Goal: Task Accomplishment & Management: Complete application form

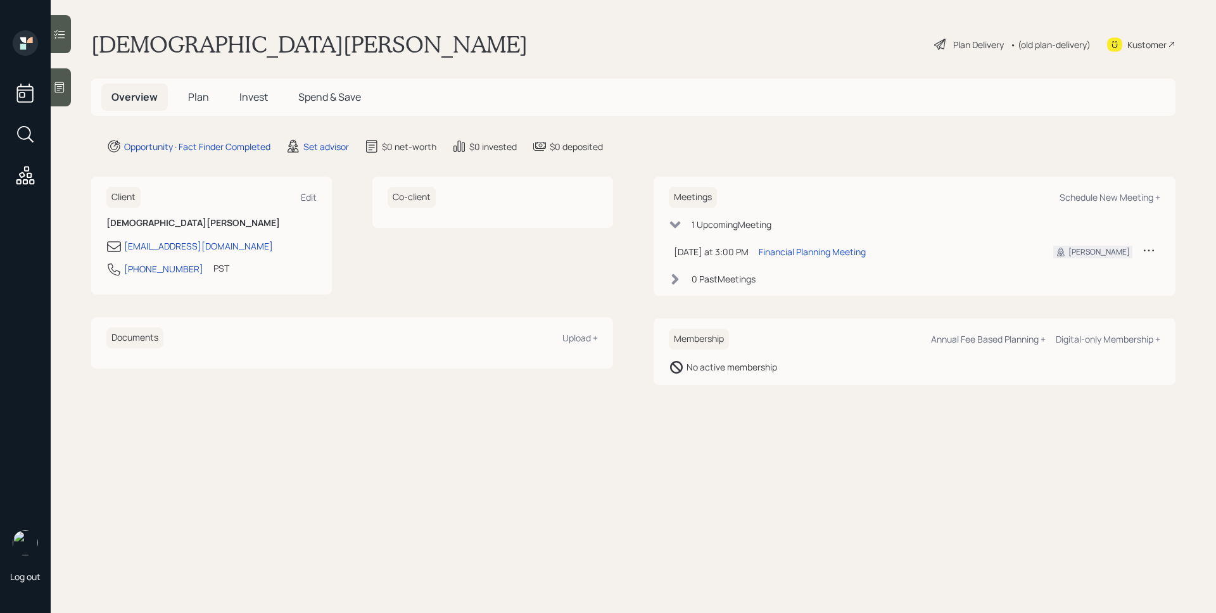
click at [68, 81] on div at bounding box center [61, 87] width 20 height 38
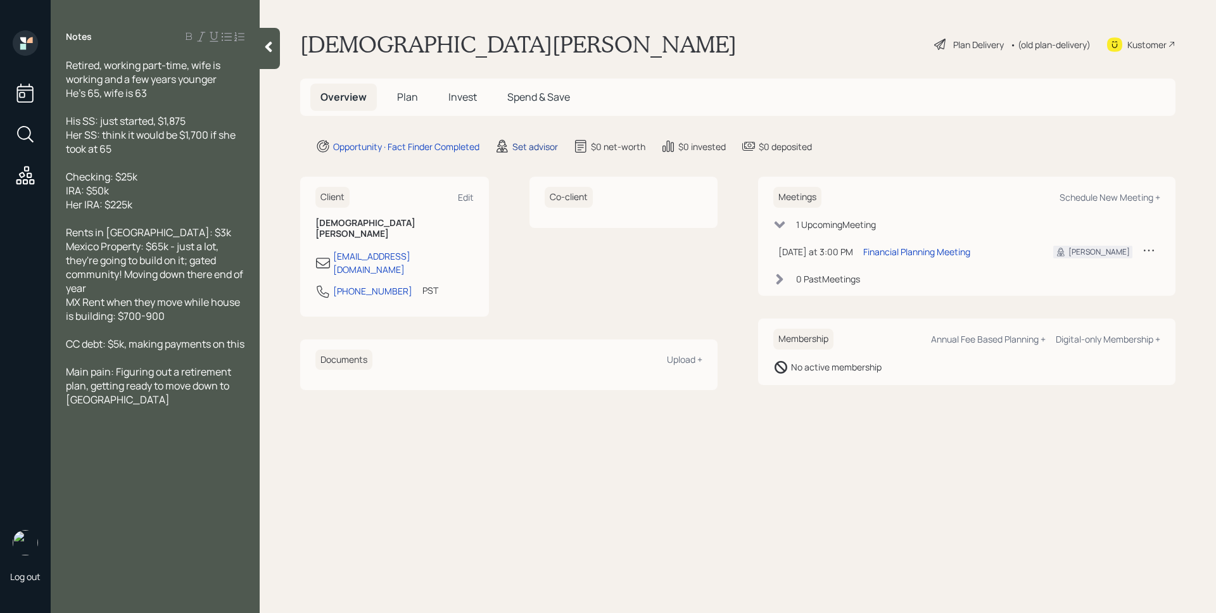
click at [538, 146] on div "Set advisor" at bounding box center [535, 146] width 46 height 13
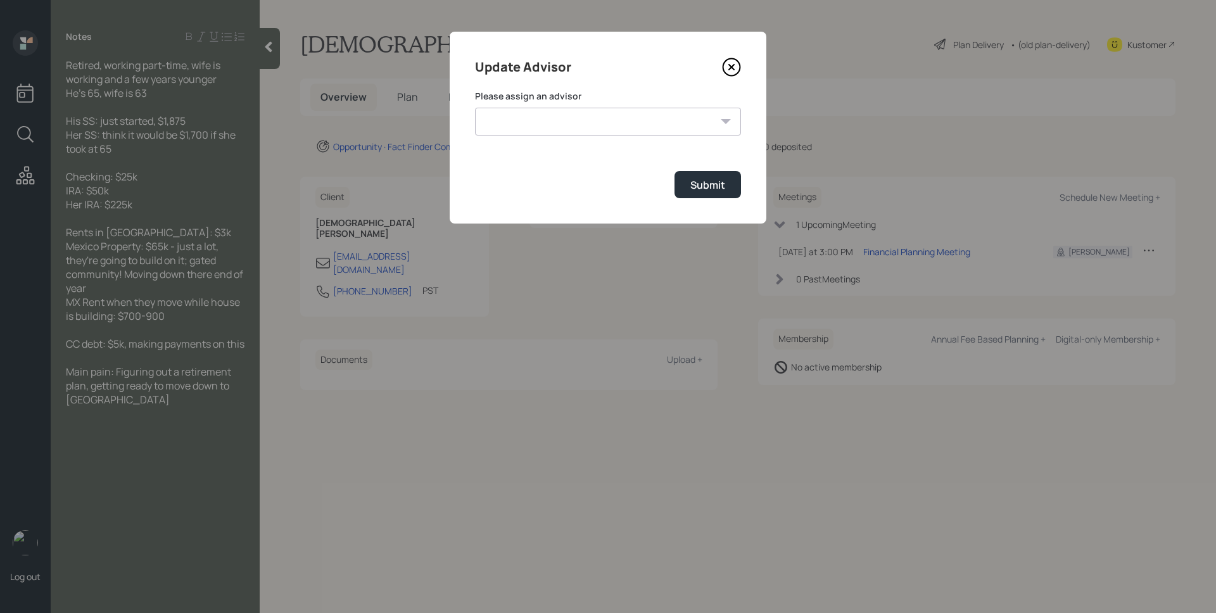
click at [556, 122] on select "[PERSON_NAME] [PERSON_NAME] End [PERSON_NAME] [PERSON_NAME] [PERSON_NAME] [PERS…" at bounding box center [608, 122] width 266 height 28
select select "d946c976-65aa-4529-ac9d-02c4f1114fc0"
click at [475, 108] on select "[PERSON_NAME] [PERSON_NAME] End [PERSON_NAME] [PERSON_NAME] [PERSON_NAME] [PERS…" at bounding box center [608, 122] width 266 height 28
click at [691, 182] on div "Submit" at bounding box center [708, 185] width 35 height 14
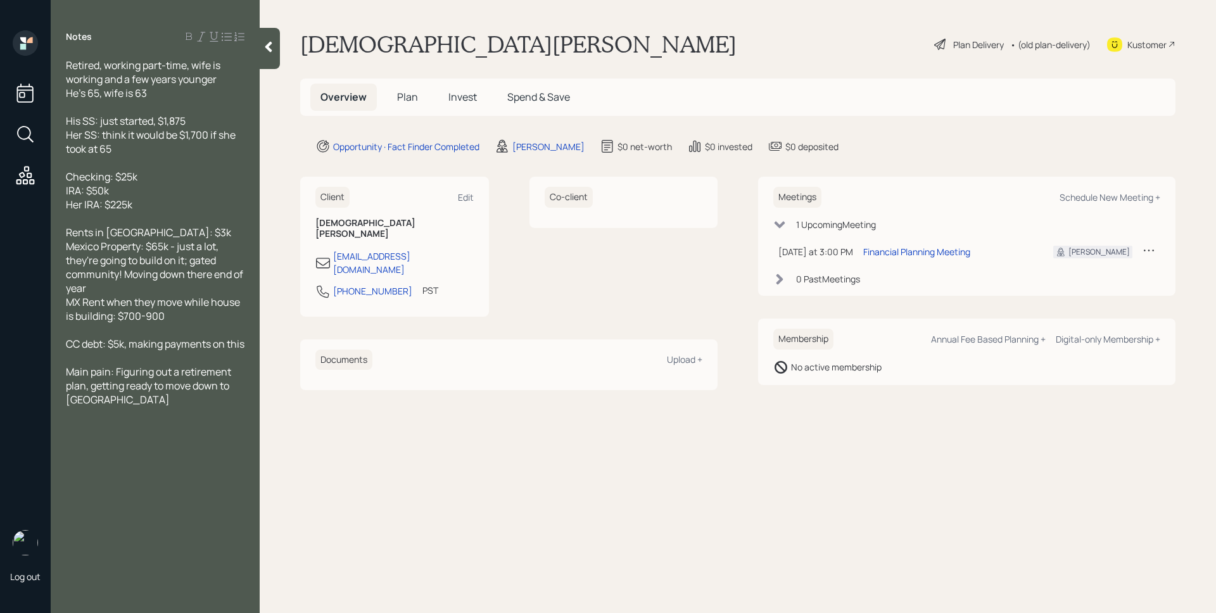
click at [402, 93] on span "Plan" at bounding box center [407, 97] width 21 height 14
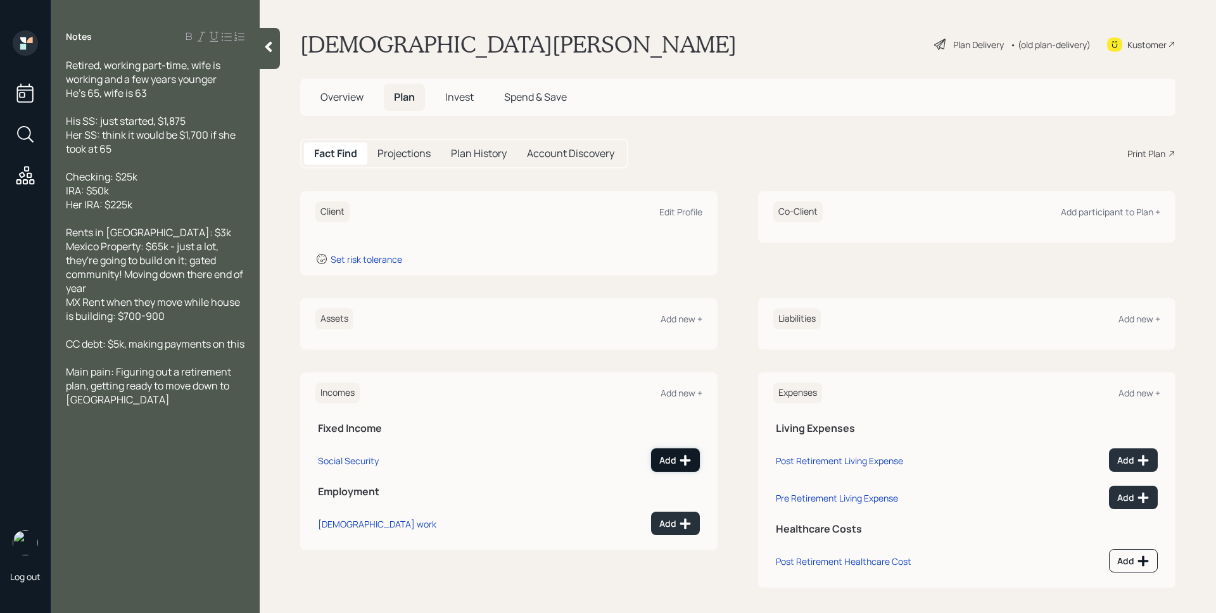
click at [679, 459] on icon at bounding box center [685, 460] width 13 height 13
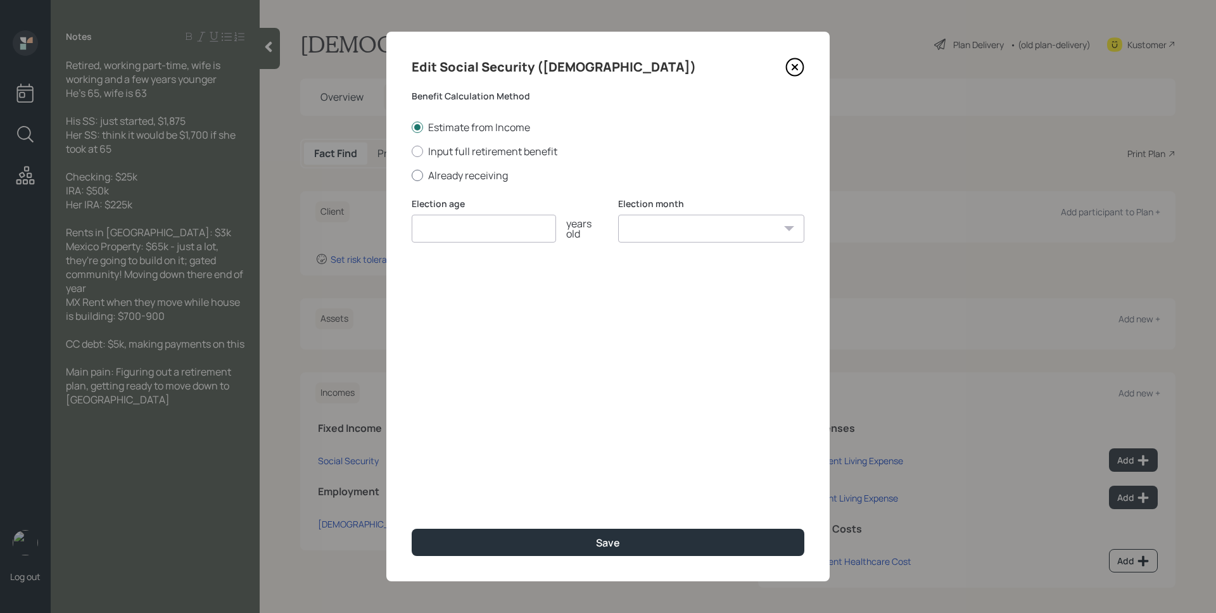
click at [472, 170] on label "Already receiving" at bounding box center [608, 176] width 393 height 14
click at [412, 175] on input "Already receiving" at bounding box center [411, 175] width 1 height 1
radio input "true"
click at [484, 220] on input "number" at bounding box center [484, 229] width 144 height 28
type input "65"
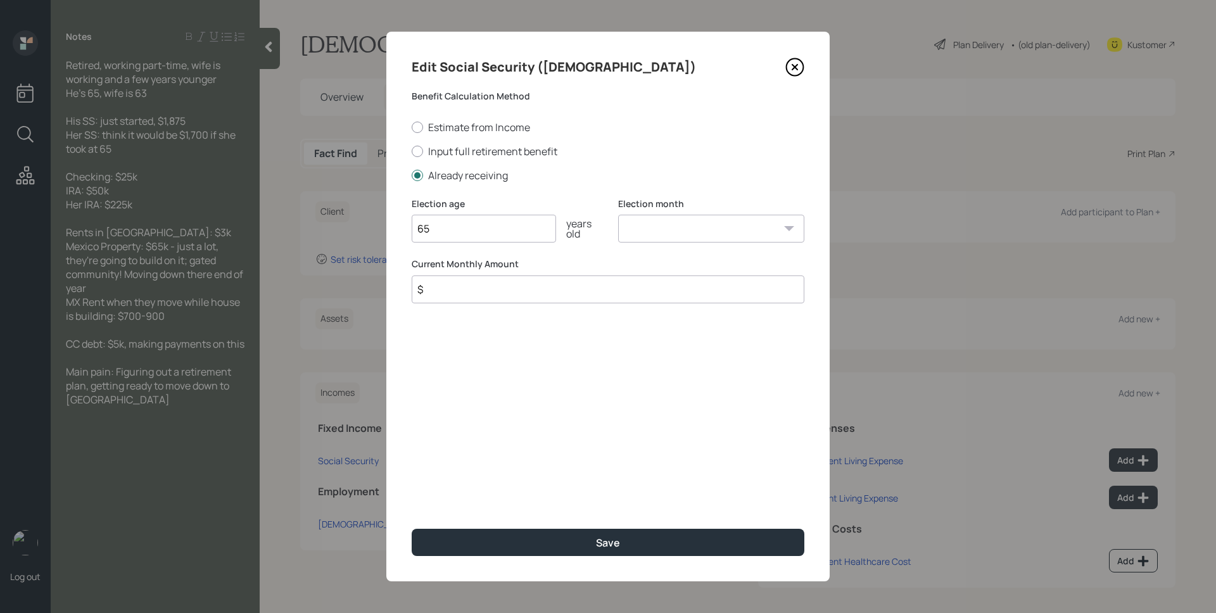
select select "1"
click at [618, 215] on select "January February March April May June July August September October November De…" at bounding box center [711, 229] width 186 height 28
type input "$ 1,875"
click at [412, 529] on button "Save" at bounding box center [608, 542] width 393 height 27
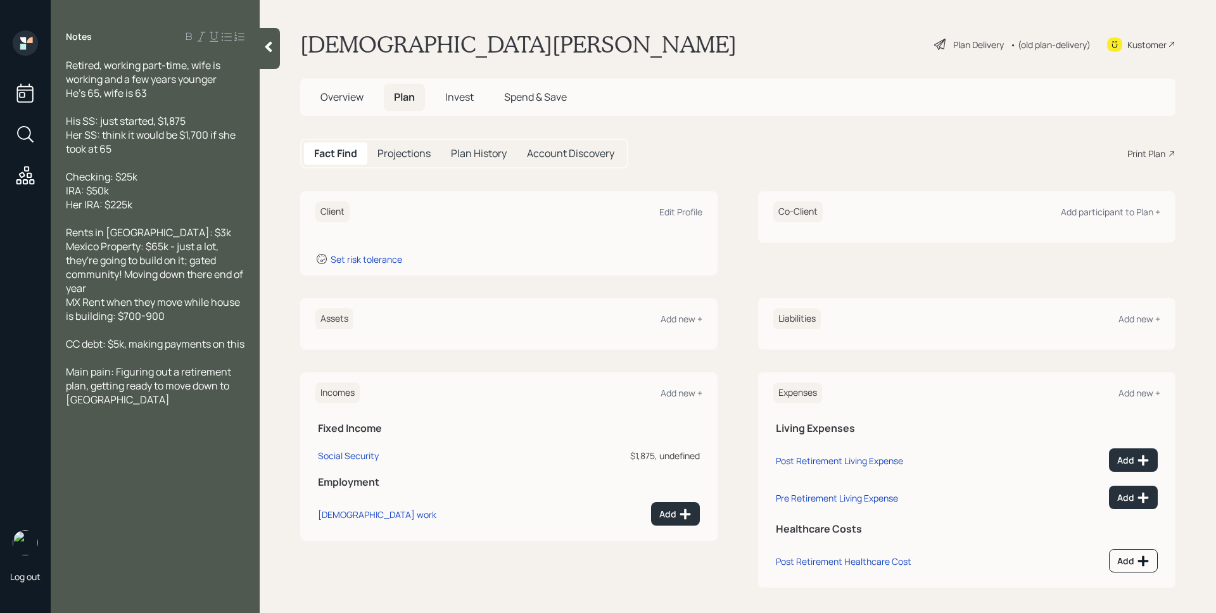
click at [672, 309] on div "Assets Add new +" at bounding box center [508, 319] width 387 height 21
click at [677, 317] on div "Add new +" at bounding box center [682, 319] width 42 height 12
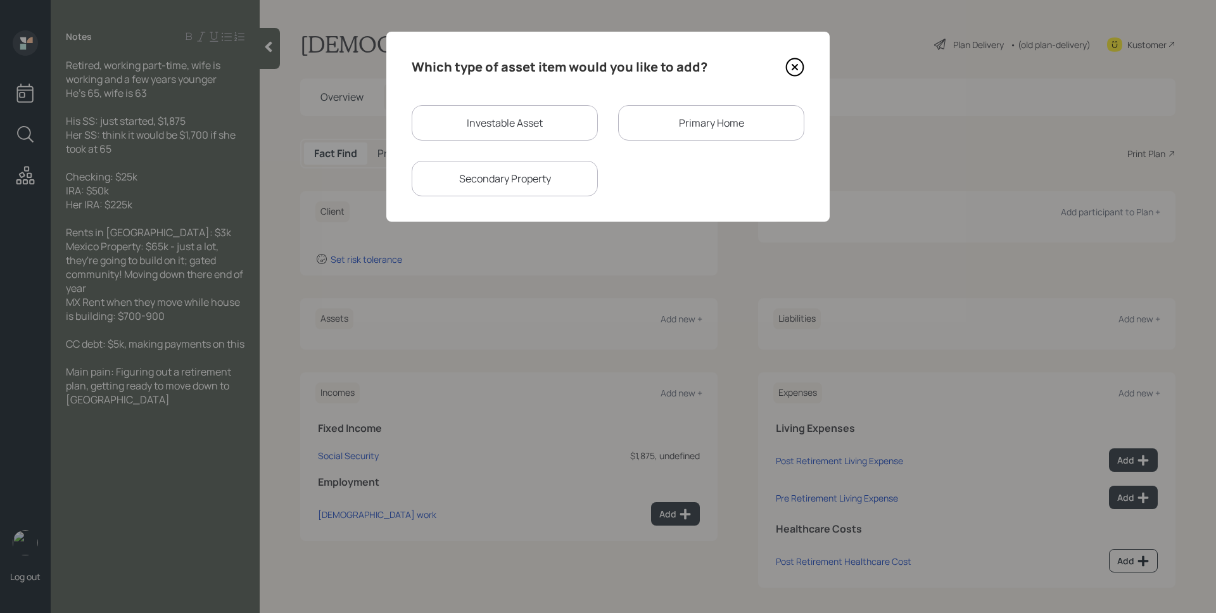
click at [485, 120] on div "Investable Asset" at bounding box center [505, 122] width 186 height 35
select select "taxable"
select select "balanced"
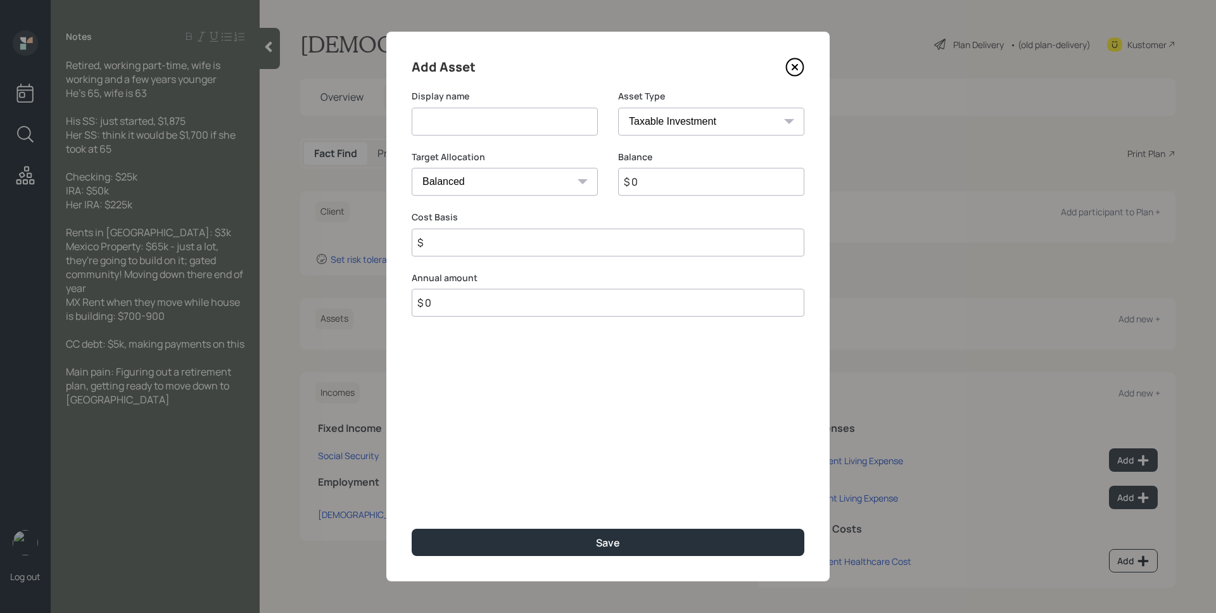
click at [485, 120] on input at bounding box center [505, 122] width 186 height 28
type input "Checking"
select select "emergency_fund"
click at [618, 108] on select "SEP [PERSON_NAME] IRA 401(k) [PERSON_NAME] 401(k) 403(b) [PERSON_NAME] 403(b) 4…" at bounding box center [711, 122] width 186 height 28
type input "$ 25,000"
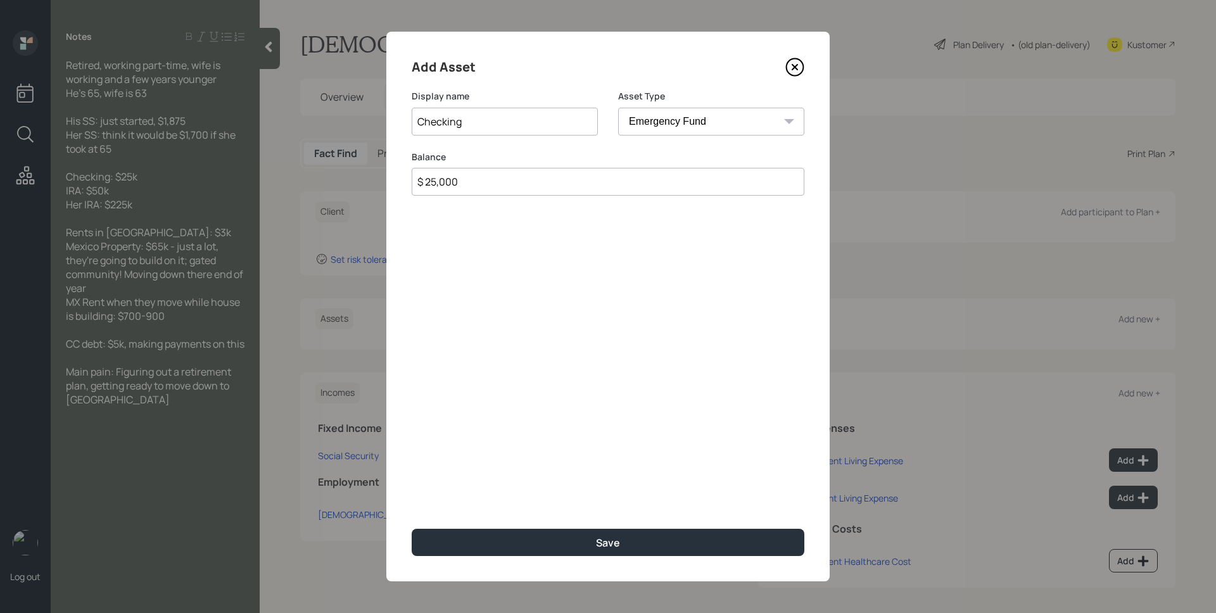
click at [412, 529] on button "Save" at bounding box center [608, 542] width 393 height 27
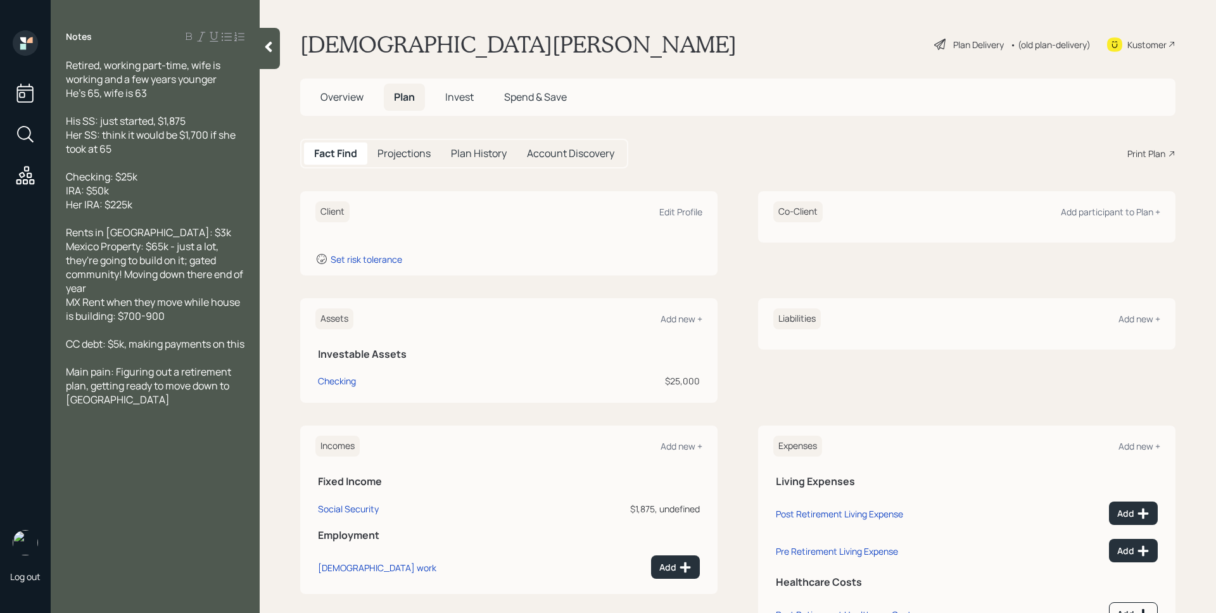
click at [680, 327] on div "Assets Add new +" at bounding box center [508, 319] width 387 height 21
click at [688, 322] on div "Add new +" at bounding box center [682, 319] width 42 height 12
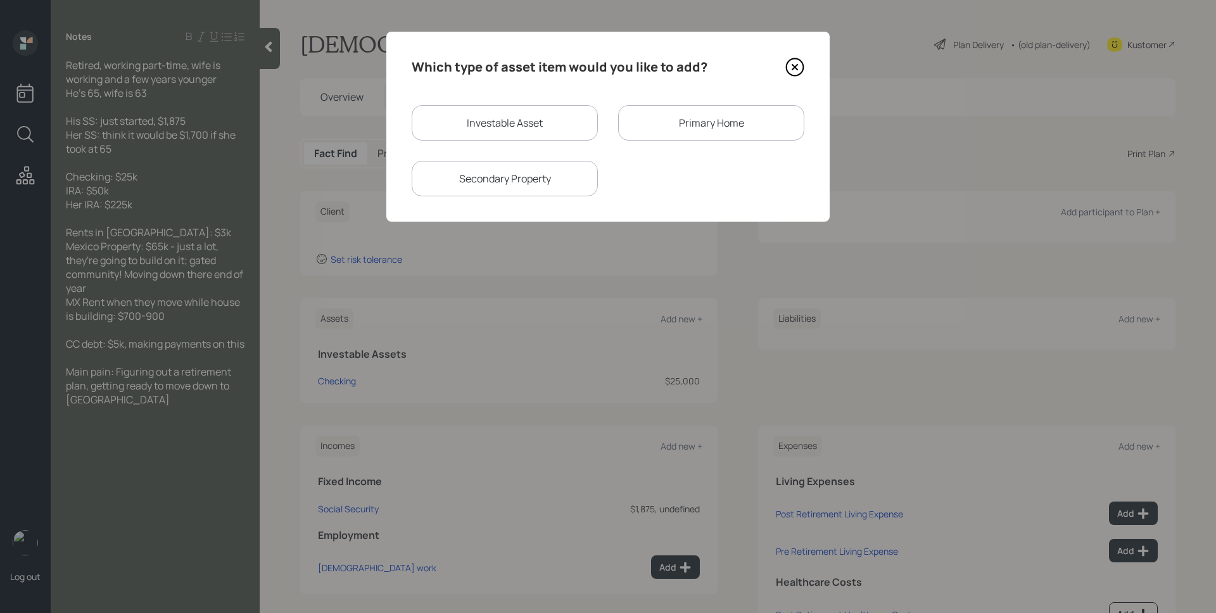
click at [542, 137] on div "Investable Asset" at bounding box center [505, 122] width 186 height 35
select select "taxable"
select select "balanced"
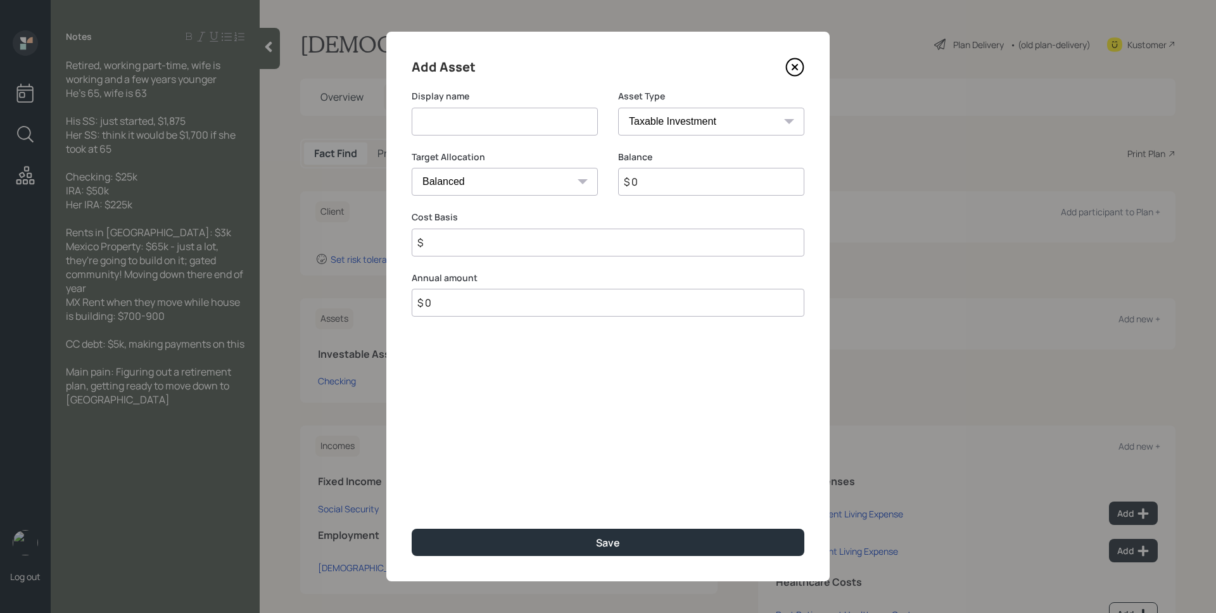
click at [536, 127] on input at bounding box center [505, 122] width 186 height 28
type input "IRA"
click at [724, 148] on div "Asset Type SEP [PERSON_NAME] IRA 401(k) [PERSON_NAME] 401(k) 403(b) [PERSON_NAM…" at bounding box center [711, 120] width 186 height 61
click at [723, 126] on select "SEP [PERSON_NAME] IRA 401(k) [PERSON_NAME] 401(k) 403(b) [PERSON_NAME] 403(b) 4…" at bounding box center [711, 122] width 186 height 28
select select "ira"
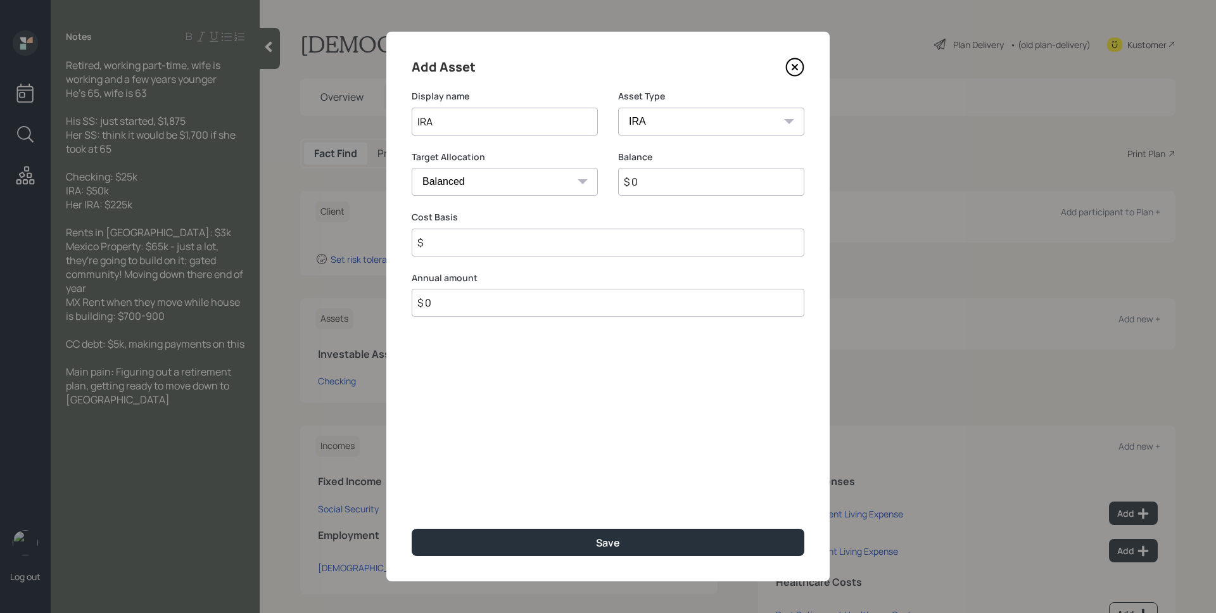
click at [618, 108] on select "SEP [PERSON_NAME] IRA 401(k) [PERSON_NAME] 401(k) 403(b) [PERSON_NAME] 403(b) 4…" at bounding box center [711, 122] width 186 height 28
type input "$"
click at [670, 178] on input "$ 0" at bounding box center [711, 182] width 186 height 28
click at [669, 177] on input "$ 0" at bounding box center [711, 182] width 186 height 28
type input "$ 50,000"
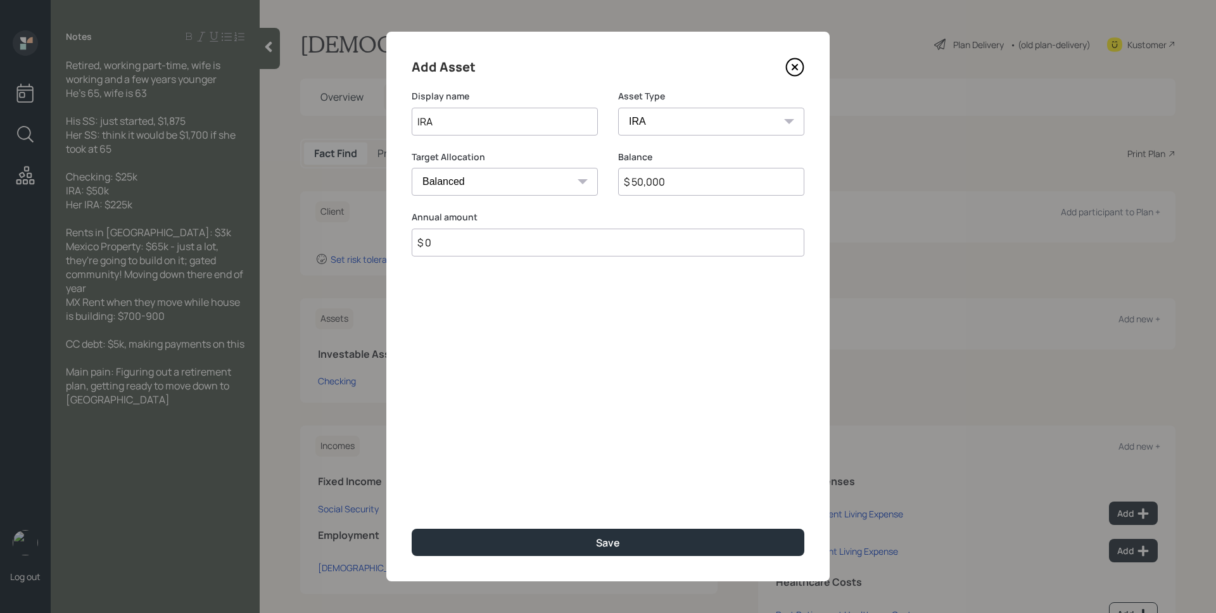
type input "$ 0"
click at [412, 529] on button "Save" at bounding box center [608, 542] width 393 height 27
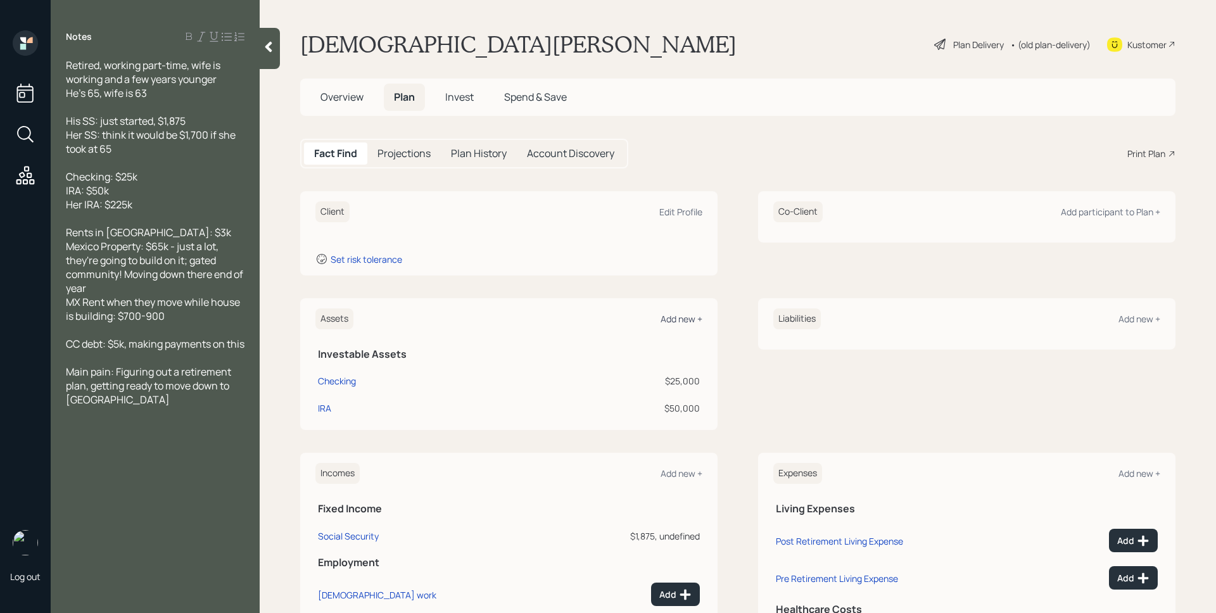
click at [678, 321] on div "Add new +" at bounding box center [682, 319] width 42 height 12
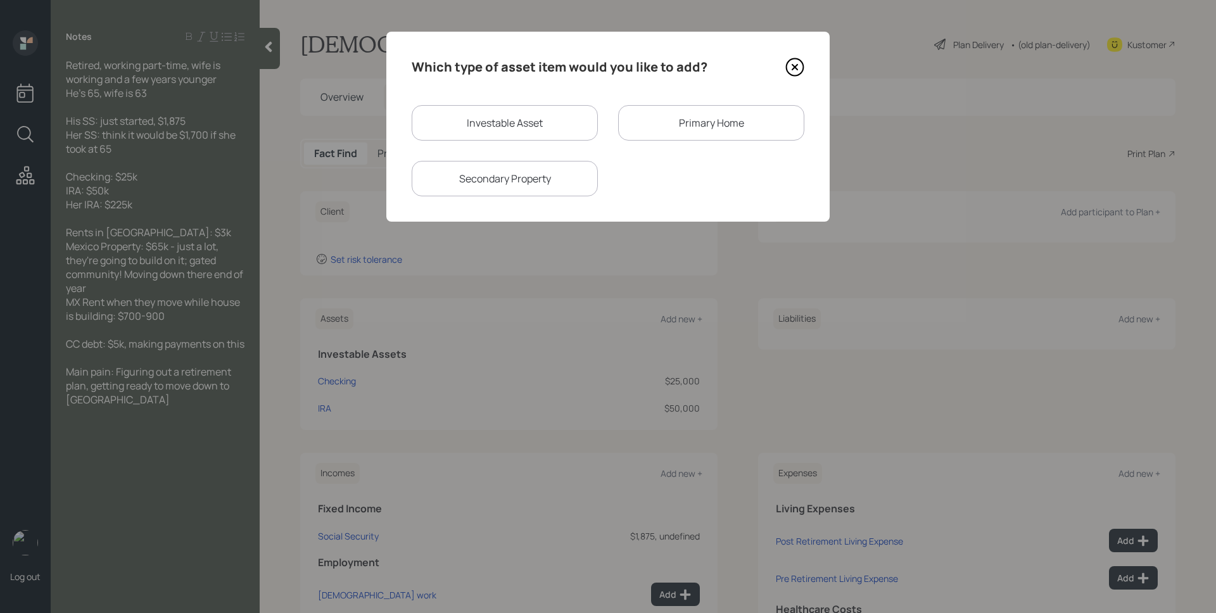
click at [457, 123] on div "Investable Asset" at bounding box center [505, 122] width 186 height 35
select select "taxable"
select select "balanced"
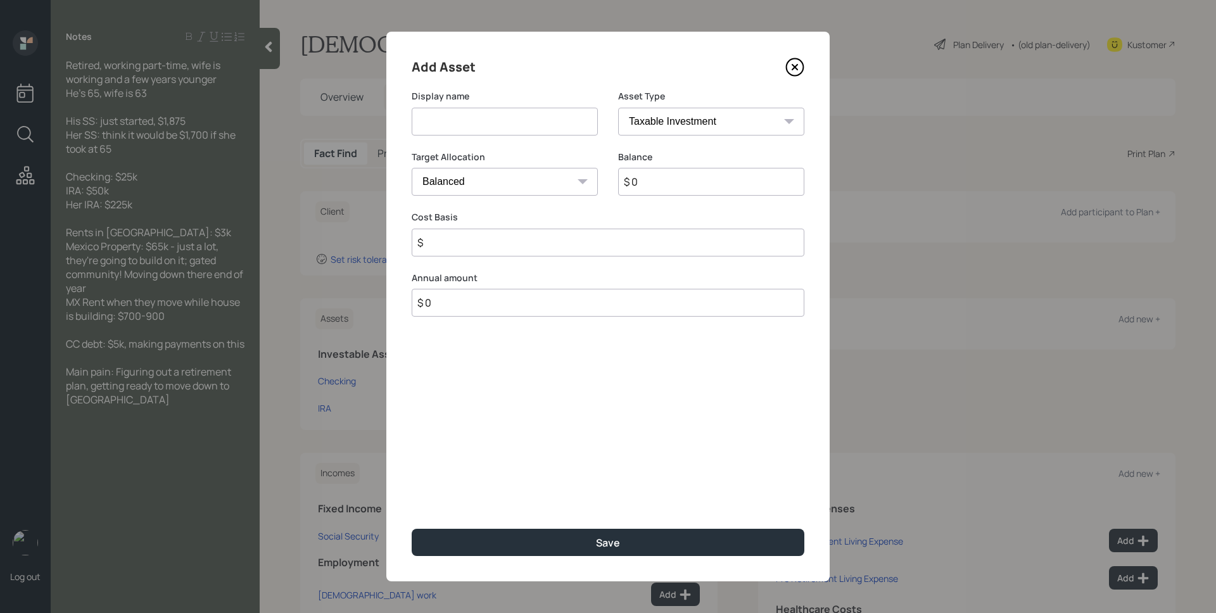
click at [499, 125] on input at bounding box center [505, 122] width 186 height 28
type input "IRA"
select select "ira"
click at [618, 108] on select "SEP [PERSON_NAME] IRA 401(k) [PERSON_NAME] 401(k) 403(b) [PERSON_NAME] 403(b) 4…" at bounding box center [711, 122] width 186 height 28
type input "$"
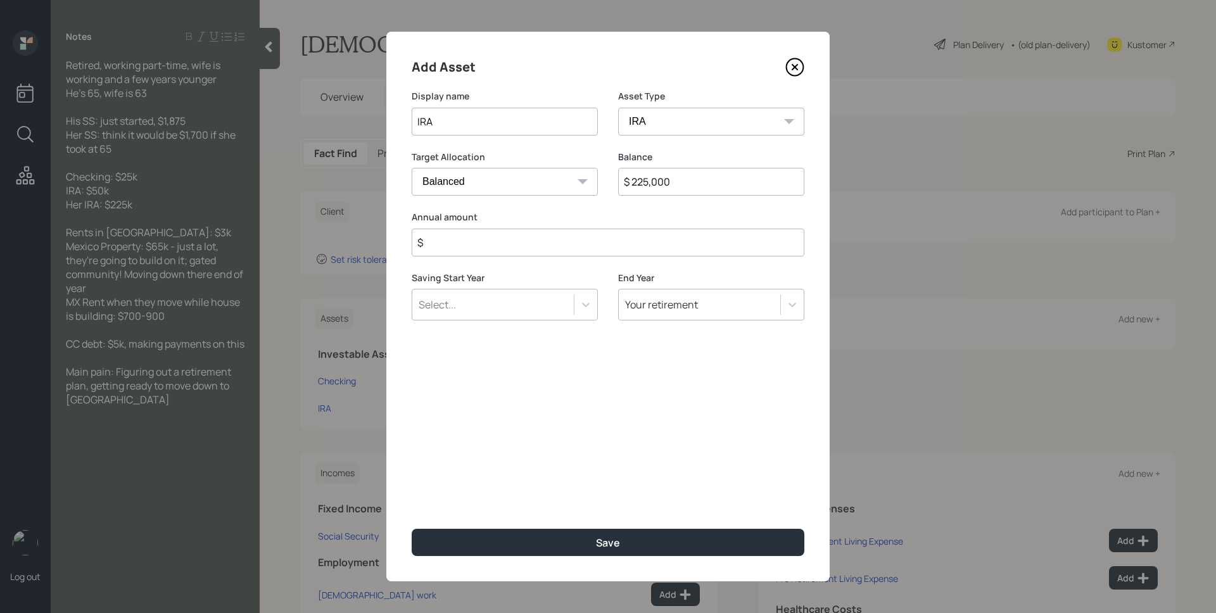
type input "$ 225,000"
type input "$ 0"
click at [412, 529] on button "Save" at bounding box center [608, 542] width 393 height 27
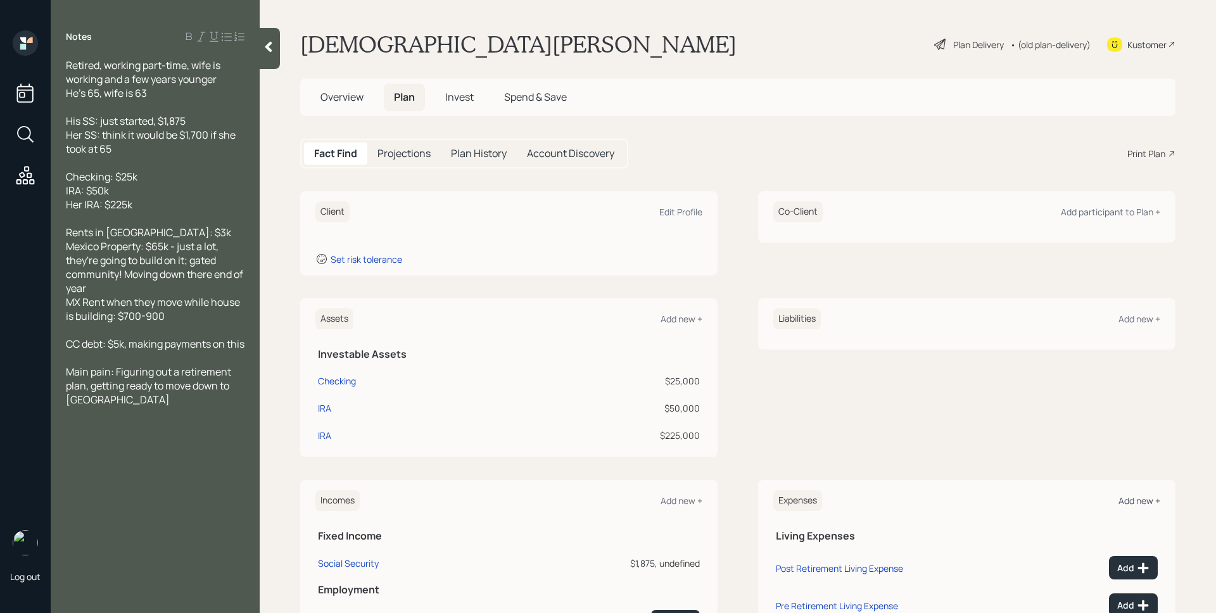
click at [1126, 500] on div "Add new +" at bounding box center [1140, 501] width 42 height 12
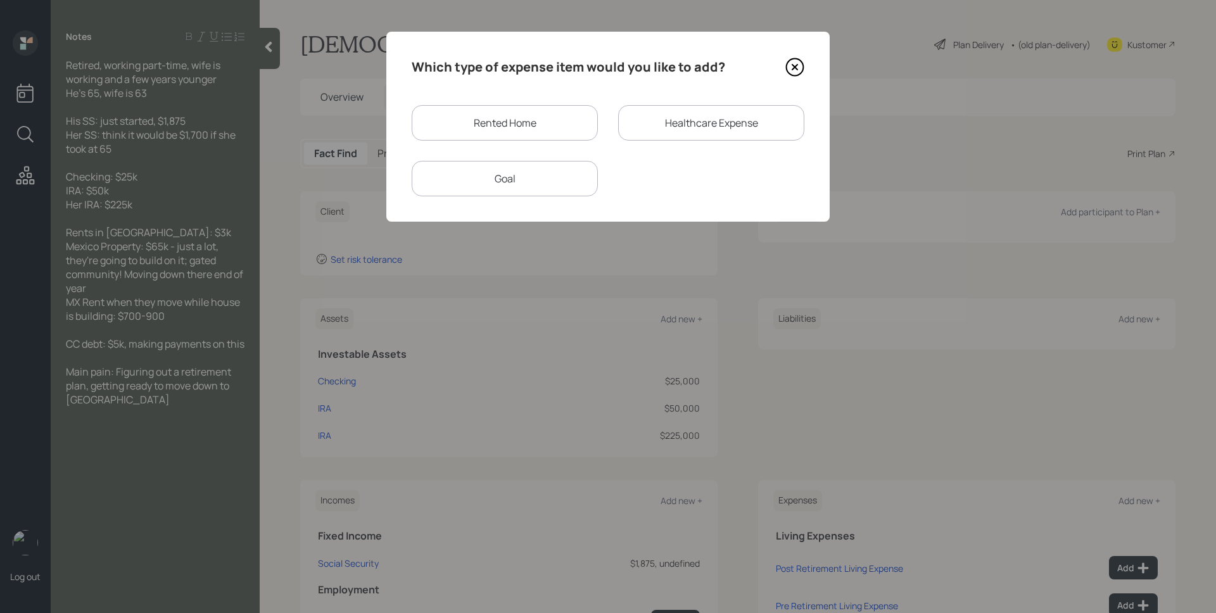
click at [589, 162] on div "Goal" at bounding box center [505, 178] width 186 height 35
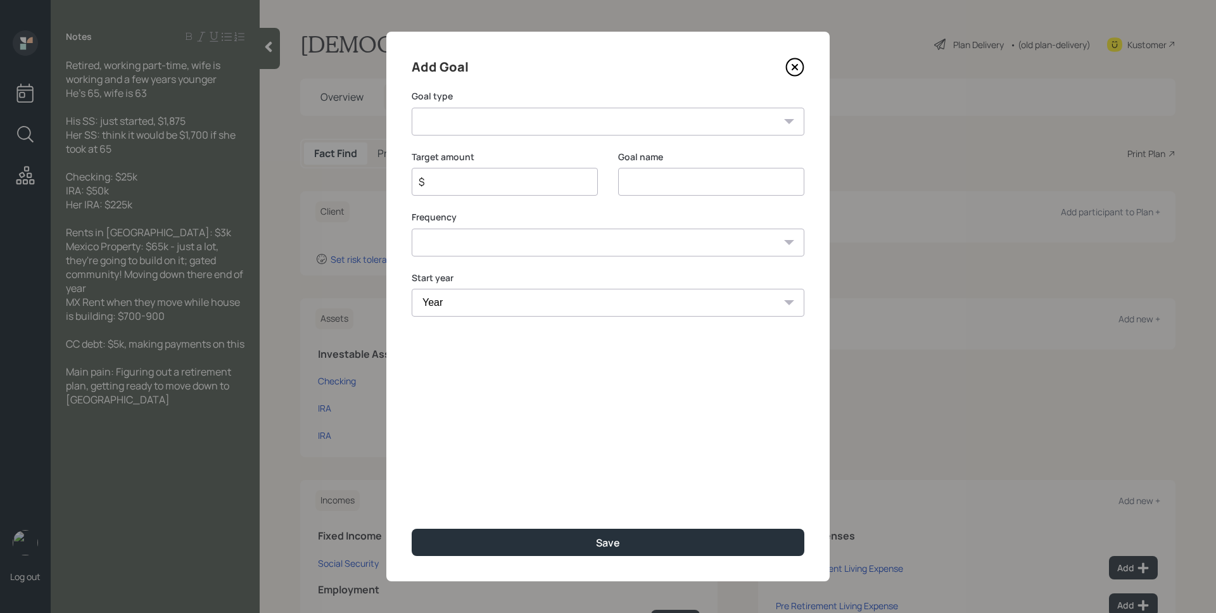
click at [521, 121] on select "Create an emergency fund Donate to charity Purchase a home Make a purchase Supp…" at bounding box center [608, 122] width 393 height 28
select select "house"
click at [412, 108] on select "Create an emergency fund Donate to charity Purchase a home Make a purchase Supp…" at bounding box center [608, 122] width 393 height 28
click at [652, 186] on input "Purchase a home" at bounding box center [711, 182] width 186 height 28
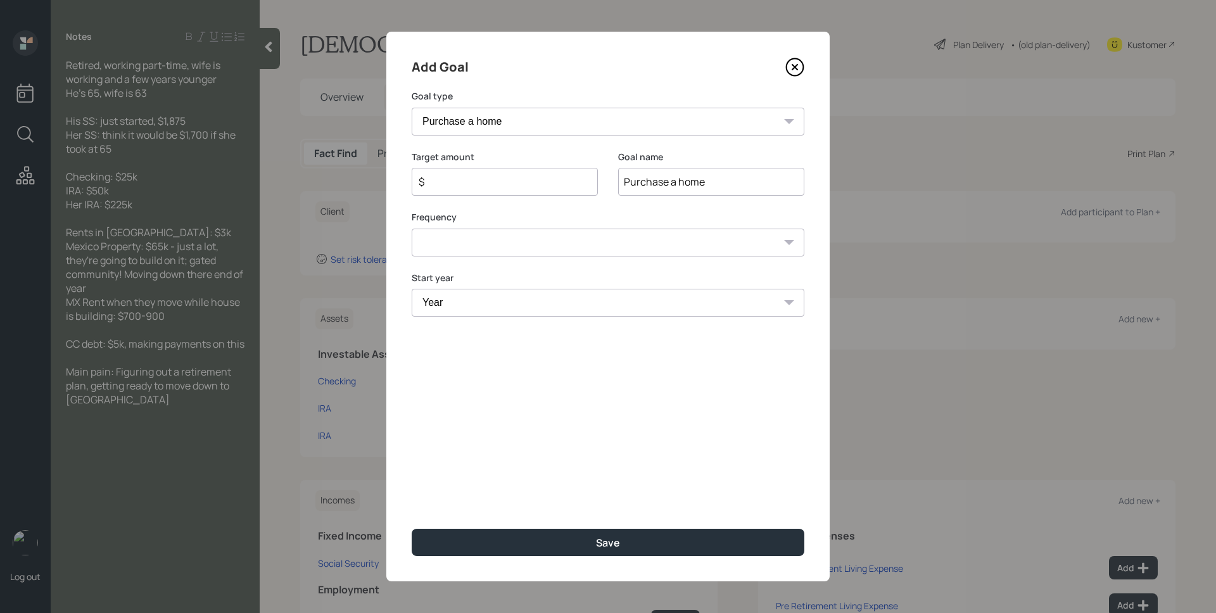
click at [652, 186] on input "Purchase a home" at bounding box center [711, 182] width 186 height 28
type input "LA Rent"
click at [554, 188] on input "$" at bounding box center [499, 181] width 165 height 15
type input "$ 36,000"
select select "0"
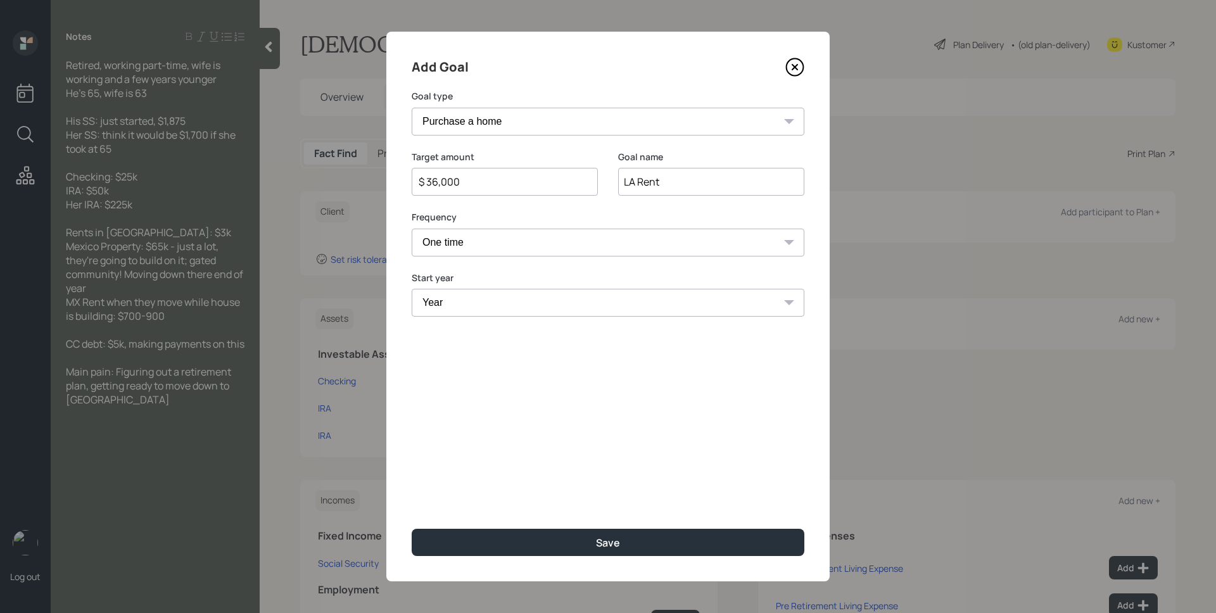
click at [412, 229] on select "One time Every 1 year Every 2 years Every 3 years Every 4 years Every 5 years E…" at bounding box center [608, 243] width 393 height 28
select select "2025"
click at [412, 289] on select "Year [DATE] 2026 2027 2028 2029 2030 2031 2032 2033 2034 2035 2036 2037 2038 20…" at bounding box center [608, 303] width 393 height 28
click at [619, 368] on div "Add Goal Goal type Create an emergency fund Donate to charity Purchase a home M…" at bounding box center [607, 307] width 443 height 550
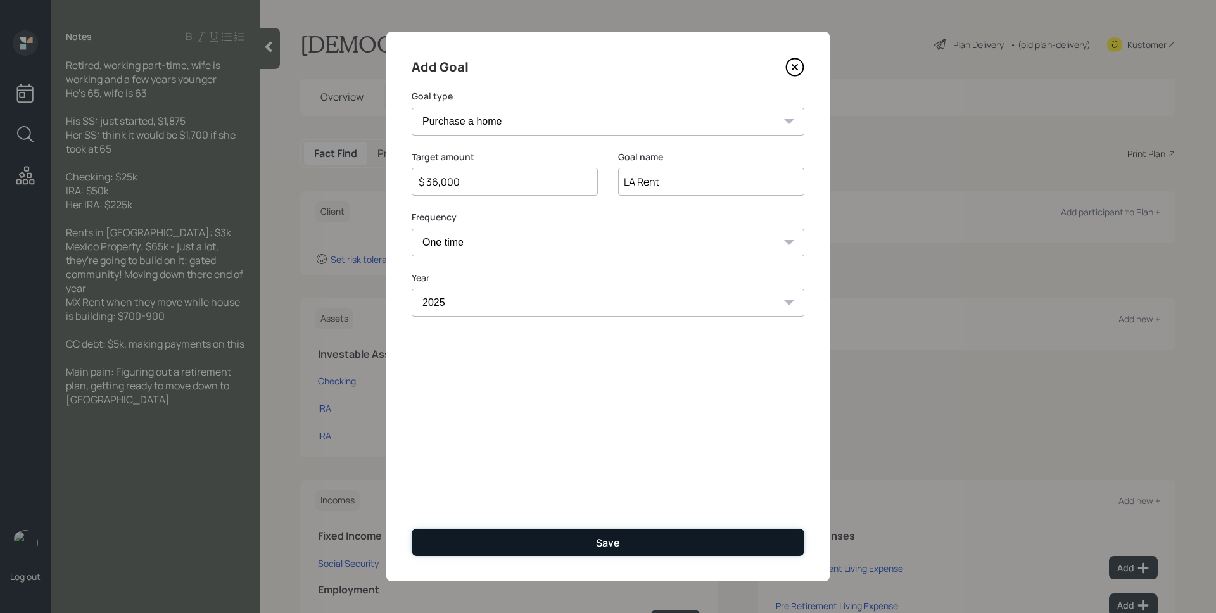
click at [619, 536] on div "Save" at bounding box center [608, 543] width 24 height 14
type input "$"
